Goal: Information Seeking & Learning: Check status

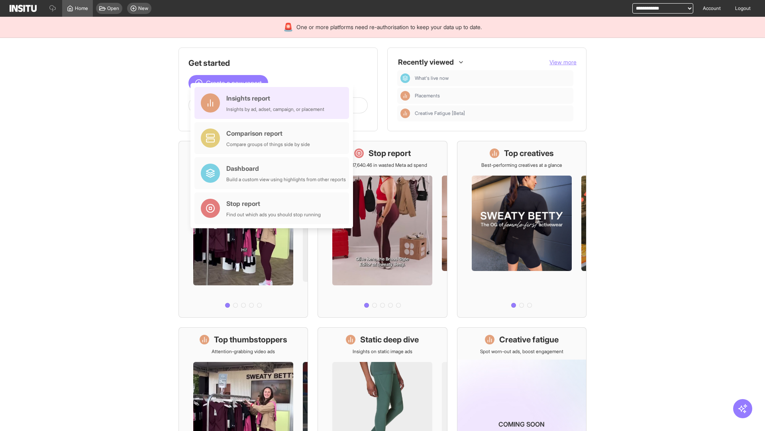
click at [274, 103] on div "Insights report Insights by ad, adset, campaign, or placement" at bounding box center [275, 102] width 98 height 19
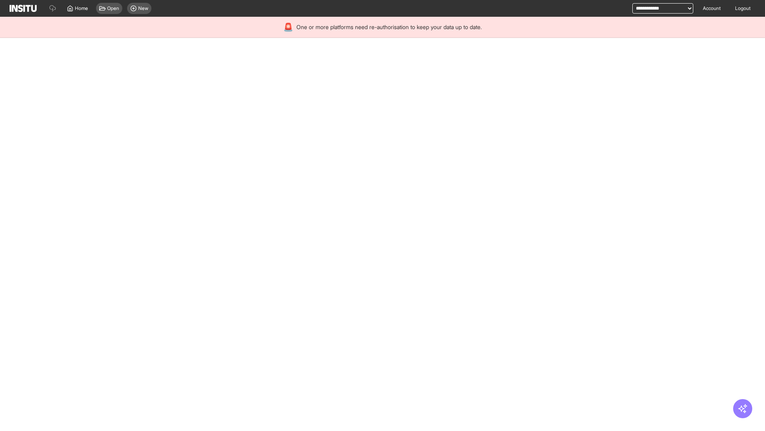
select select "**"
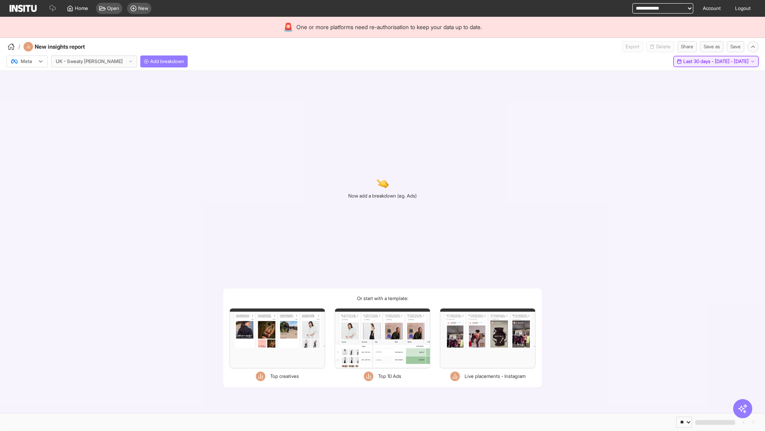
click at [699, 61] on span "Last 30 days - [DATE] - [DATE]" at bounding box center [716, 61] width 65 height 6
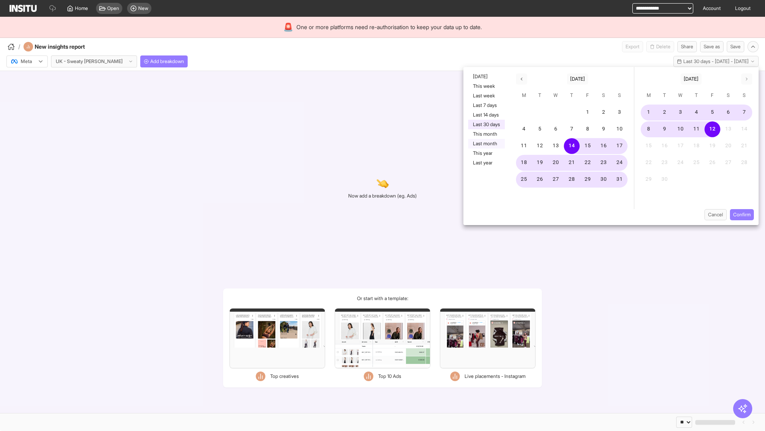
click at [486, 144] on button "Last month" at bounding box center [486, 144] width 37 height 10
